Goal: Book appointment/travel/reservation

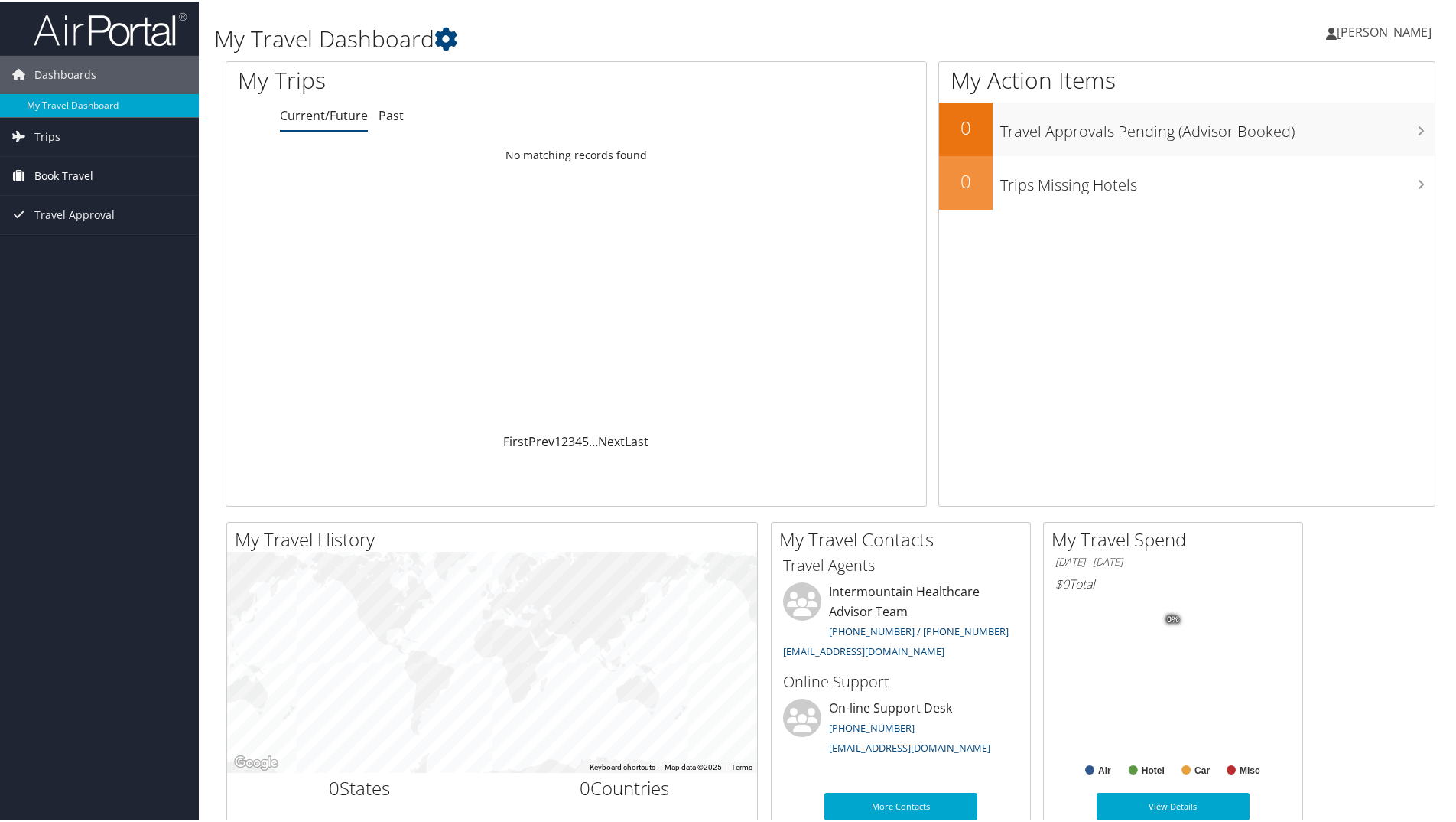
click at [40, 182] on span "Book Travel" at bounding box center [64, 174] width 59 height 39
click at [47, 246] on link "Book/Manage Online Trips" at bounding box center [100, 251] width 199 height 23
